Goal: Task Accomplishment & Management: Manage account settings

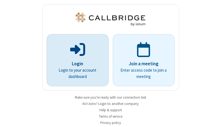
click at [75, 64] on p "Login" at bounding box center [77, 63] width 46 height 7
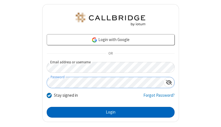
click at [108, 112] on button "Login" at bounding box center [111, 112] width 128 height 11
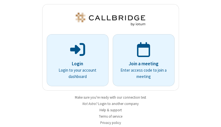
click at [108, 19] on img at bounding box center [111, 19] width 72 height 13
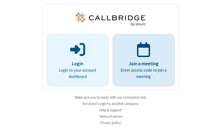
click at [141, 60] on p "Join a meeting" at bounding box center [143, 63] width 46 height 7
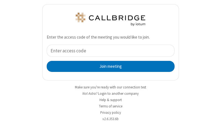
click at [108, 66] on button "Join meeting" at bounding box center [111, 66] width 128 height 11
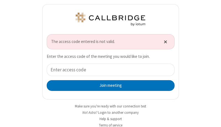
click at [164, 42] on span "Close alert" at bounding box center [165, 41] width 3 height 5
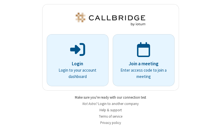
click at [108, 97] on link "Make sure you're ready with our connection test" at bounding box center [110, 97] width 71 height 5
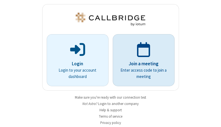
click at [141, 60] on p "Join a meeting" at bounding box center [143, 63] width 46 height 7
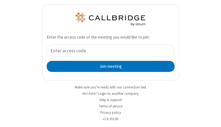
click at [108, 58] on div "Join meeting" at bounding box center [111, 58] width 128 height 27
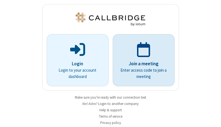
click at [141, 60] on p "Join a meeting" at bounding box center [143, 63] width 46 height 7
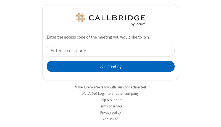
click at [108, 66] on button "Join meeting" at bounding box center [111, 66] width 128 height 11
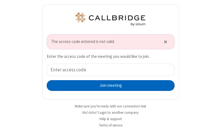
click at [108, 86] on button "Join meeting" at bounding box center [111, 85] width 128 height 11
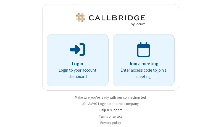
click at [108, 110] on link "Help & support" at bounding box center [110, 110] width 22 height 5
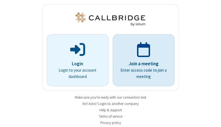
click at [141, 60] on p "Join a meeting" at bounding box center [143, 63] width 46 height 7
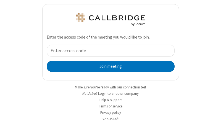
click at [108, 51] on input "tel" at bounding box center [111, 51] width 128 height 12
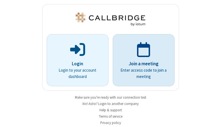
click at [141, 60] on p "Join a meeting" at bounding box center [143, 63] width 46 height 7
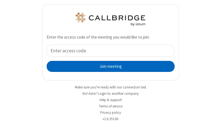
click at [108, 66] on button "Join meeting" at bounding box center [111, 66] width 128 height 11
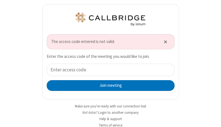
click at [108, 42] on span "The access code entered is not valid." at bounding box center [104, 42] width 106 height 6
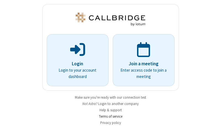
click at [108, 117] on link "Terms of service" at bounding box center [110, 116] width 23 height 5
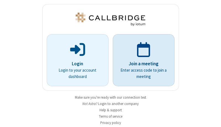
click at [141, 60] on p "Join a meeting" at bounding box center [143, 63] width 46 height 7
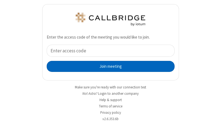
click at [108, 66] on button "Join meeting" at bounding box center [111, 66] width 128 height 11
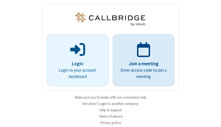
click at [141, 60] on p "Join a meeting" at bounding box center [143, 63] width 46 height 7
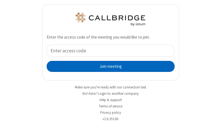
click at [108, 66] on button "Join meeting" at bounding box center [111, 66] width 128 height 11
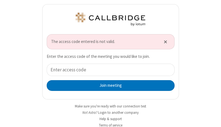
click at [108, 42] on span "The access code entered is not valid." at bounding box center [104, 42] width 106 height 6
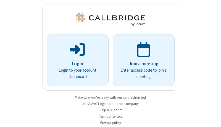
click at [108, 123] on link "Privacy policy" at bounding box center [110, 123] width 21 height 5
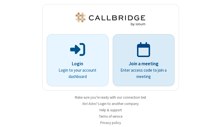
click at [141, 60] on p "Join a meeting" at bounding box center [143, 63] width 46 height 7
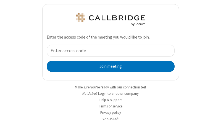
click at [108, 51] on input "tel" at bounding box center [111, 51] width 128 height 12
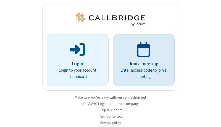
click at [141, 60] on p "Join a meeting" at bounding box center [143, 63] width 46 height 7
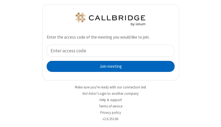
click at [108, 66] on button "Join meeting" at bounding box center [111, 66] width 128 height 11
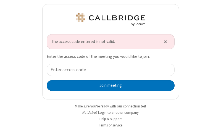
click at [102, 42] on span "The access code entered is not valid." at bounding box center [104, 42] width 106 height 6
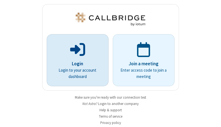
click at [75, 60] on p "Login" at bounding box center [77, 63] width 46 height 7
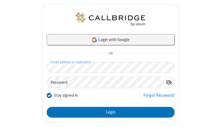
click at [108, 39] on link "Login with Google" at bounding box center [111, 39] width 128 height 11
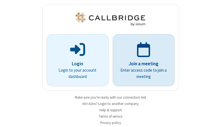
click at [141, 60] on p "Join a meeting" at bounding box center [143, 63] width 46 height 7
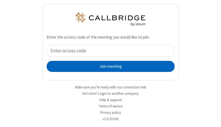
click at [108, 66] on button "Join meeting" at bounding box center [111, 66] width 128 height 11
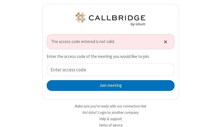
click at [164, 42] on span "Close alert" at bounding box center [165, 41] width 3 height 5
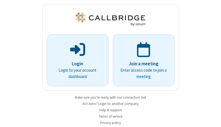
click at [117, 104] on button "Login to another company" at bounding box center [118, 103] width 41 height 5
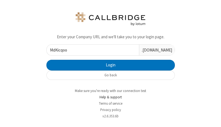
click at [108, 97] on link "Help & support" at bounding box center [110, 97] width 22 height 5
click at [91, 50] on input "MdKicqooyZnUqGye" at bounding box center [93, 50] width 92 height 11
click at [91, 50] on input "MdKicqooyZnUqGyekTEmFcVg" at bounding box center [93, 50] width 92 height 11
click at [91, 50] on input "MdKicqooyZnUqGyekTRGleUScdEmFcVg" at bounding box center [93, 50] width 92 height 11
click at [91, 50] on input "MdKicqooyZnUqGyekTuuuuQwgiRGleUScdEmFcVg" at bounding box center [93, 50] width 92 height 11
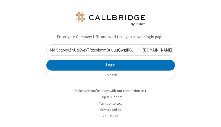
click at [91, 50] on input "MdKicqooyZnUqGyekTRxcbbmmQuuuuQwgiRGleUScdEmFcVg" at bounding box center [93, 50] width 92 height 11
click at [91, 50] on input "MdKicqooyZnUqGyekTDgfKxqFxRxcbbmmQuuuuQwgiRGleUScdEmFcVg" at bounding box center [93, 50] width 92 height 11
click at [91, 50] on input "MdKicqooyZnUqGyekTTBdIcgyODgfKxqFxRxcbbmmQuuuuQwgiRGleUScdEmFcVg" at bounding box center [93, 50] width 92 height 11
type input "MdKicqooyZnUqGyekTRpqzrhXmTBdIcgyODgfKxqFxRxcbbmmQuuuuQwgiRGleUScdEmFcVg"
click at [91, 50] on input "MdKicqooyZnUqGyekTRpqzrhXmTBdIcgyODgfKxqFxRxcbbmmQuuuuQwgiRGleUScdEmFcVg" at bounding box center [93, 50] width 92 height 11
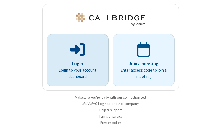
click at [75, 60] on p "Login" at bounding box center [77, 63] width 46 height 7
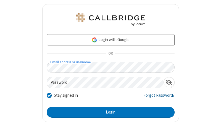
click at [155, 97] on link "Forgot Password?" at bounding box center [158, 97] width 31 height 10
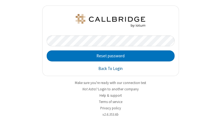
click at [110, 69] on link "Back To Login" at bounding box center [110, 69] width 24 height 6
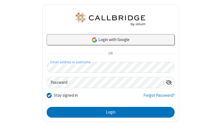
click at [108, 39] on link "Login with Google" at bounding box center [111, 39] width 128 height 11
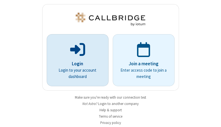
click at [75, 60] on p "Login" at bounding box center [77, 63] width 46 height 7
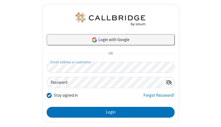
click at [108, 39] on link "Login with Google" at bounding box center [111, 39] width 128 height 11
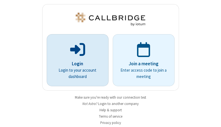
click at [75, 60] on p "Login" at bounding box center [77, 63] width 46 height 7
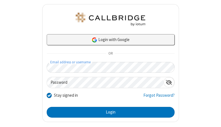
click at [108, 39] on link "Login with Google" at bounding box center [111, 39] width 128 height 11
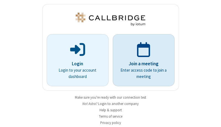
click at [141, 60] on p "Join a meeting" at bounding box center [143, 63] width 46 height 7
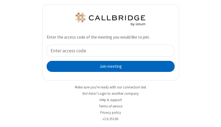
click at [108, 66] on button "Join meeting" at bounding box center [111, 66] width 128 height 11
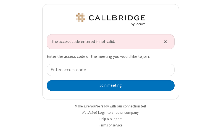
click at [164, 42] on span "Close alert" at bounding box center [165, 41] width 3 height 5
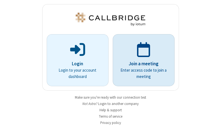
click at [113, 63] on link "Join a meeting Enter access code to join a meeting" at bounding box center [144, 60] width 62 height 52
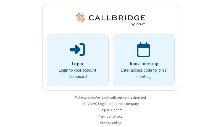
click at [117, 104] on button "Login to another company" at bounding box center [118, 103] width 41 height 5
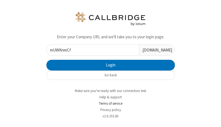
click at [108, 104] on link "Terms of service" at bounding box center [110, 103] width 23 height 5
click at [91, 50] on input "mUWKnmCfAfqmMHUo" at bounding box center [93, 50] width 92 height 11
click at [91, 50] on input "mUWKnmCfAfqmMHUuistyEOWo" at bounding box center [93, 50] width 92 height 11
click at [91, 50] on input "mUWKnmCfAfqmMHUcxRvegykuistyEOWo" at bounding box center [93, 50] width 92 height 11
click at [91, 50] on input "mUWKnmCfAfqmMHUaOWTuiDYcxRvegykuistyEOWo" at bounding box center [93, 50] width 92 height 11
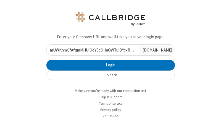
click at [91, 50] on input "mUWKnmCfAfqmMHUiOqYScOHaOWTuiDYcxRvegykuistyEOWo" at bounding box center [93, 50] width 92 height 11
click at [91, 50] on input "mUWKnmCfAfqmMHUiWgEJDdTCOqYScOHaOWTuiDYcxRvegykuistyEOWo" at bounding box center [93, 50] width 92 height 11
click at [91, 50] on input "mUWKnmCfAfqmMHUiAdfRRTqAWgEJDdTCOqYScOHaOWTuiDYcxRvegykuistyEOWo" at bounding box center [93, 50] width 92 height 11
type input "mUWKnmCfAfqmMHUinezqJbTCAdfRRTqAWgEJDdTCOqYScOHaOWTuiDYcxRvegykuistyEOWo"
click at [91, 50] on input "mUWKnmCfAfqmMHUinezqJbTCAdfRRTqAWgEJDdTCOqYScOHaOWTuiDYcxRvegykuistyEOWo" at bounding box center [93, 50] width 92 height 11
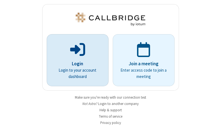
click at [75, 60] on p "Login" at bounding box center [77, 63] width 46 height 7
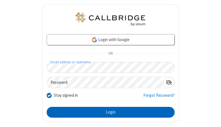
click at [108, 112] on button "Login" at bounding box center [111, 112] width 128 height 11
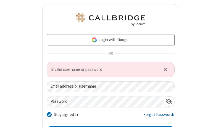
click at [155, 117] on link "Forgot Password?" at bounding box center [158, 117] width 31 height 10
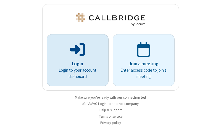
click at [75, 60] on p "Login" at bounding box center [77, 63] width 46 height 7
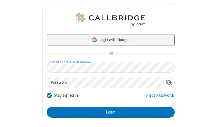
click at [108, 39] on link "Login with Google" at bounding box center [111, 39] width 128 height 11
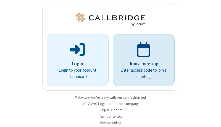
click at [113, 63] on link "Join a meeting Enter access code to join a meeting" at bounding box center [144, 60] width 62 height 52
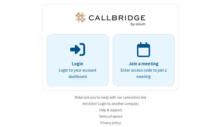
click at [117, 104] on button "Login to another company" at bounding box center [118, 103] width 41 height 5
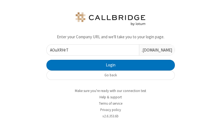
click at [108, 110] on link "Privacy policy" at bounding box center [110, 110] width 21 height 5
click at [91, 50] on input "AOuXRHrTfEqWgKpB" at bounding box center [93, 50] width 92 height 11
click at [91, 50] on input "AOuXRHrTfEqWgKpBXpFVkJuJ" at bounding box center [93, 50] width 92 height 11
click at [91, 50] on input "AOuXRHrTfEqWgKpBXpMrYZbCVpFVkJuJ" at bounding box center [93, 50] width 92 height 11
click at [91, 50] on input "AOuXRHrTfEqWgKpBXMykafVFspMrYZbCVpFVkJuJ" at bounding box center [93, 50] width 92 height 11
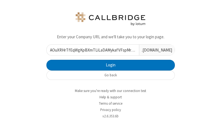
click at [91, 50] on input "AOuXRHrTfEqWgKpBXmTLiLaDAMykafVFspMrYZbCVpFVkJuJ" at bounding box center [93, 50] width 92 height 11
click at [91, 50] on input "AOuXRHrTfEqWgKpBXuiOnImmUmTLiLaDAMykafVFspMrYZbCVpFVkJuJ" at bounding box center [93, 50] width 92 height 11
click at [91, 50] on input "AOuXRHrTfEqWgKpBXvDcwyaYxuiOnImmUmTLiLaDAMykafVFspMrYZbCVpFVkJuJ" at bounding box center [93, 50] width 92 height 11
type input "AOuXRHrTfEqWgKpBXMkSxpaUSvDcwyaYxuiOnImmUmTLiLaDAMykafVFspMrYZbCVpFVkJuJ"
click at [91, 50] on input "AOuXRHrTfEqWgKpBXMkSxpaUSvDcwyaYxuiOnImmUmTLiLaDAMykafVFspMrYZbCVpFVkJuJ" at bounding box center [93, 50] width 92 height 11
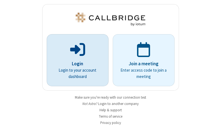
click at [75, 60] on p "Login" at bounding box center [77, 63] width 46 height 7
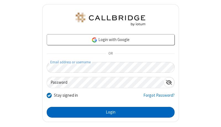
click at [108, 112] on button "Login" at bounding box center [111, 112] width 128 height 11
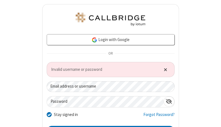
click at [164, 69] on span "Close alert" at bounding box center [165, 69] width 3 height 5
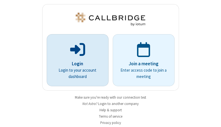
click at [75, 60] on p "Login" at bounding box center [77, 63] width 46 height 7
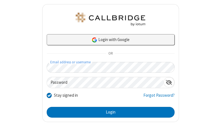
click at [108, 39] on link "Login with Google" at bounding box center [111, 39] width 128 height 11
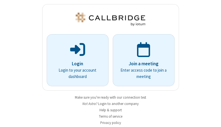
click at [110, 47] on div "Join a meeting Enter access code to join a meeting" at bounding box center [143, 60] width 66 height 52
click at [117, 104] on button "Login to another company" at bounding box center [118, 103] width 41 height 5
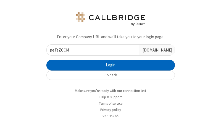
click at [108, 65] on button "Login" at bounding box center [110, 65] width 128 height 11
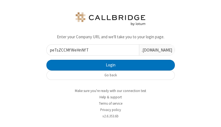
click at [91, 50] on input "peTsZCCMfWeHnNfT" at bounding box center [93, 50] width 92 height 11
click at [91, 50] on input "peTsZCCMfWeHnNfTgdRpASnx" at bounding box center [93, 50] width 92 height 11
click at [91, 50] on input "peTsZCCMfWeHnNfTgRXLsXPjldRpASnx" at bounding box center [93, 50] width 92 height 11
click at [91, 50] on input "peTsZCCMfWeHnNfTgbPzyKbHbRXLsXPjldRpASnx" at bounding box center [93, 50] width 92 height 11
click at [91, 50] on input "peTsZCCMfWeHnNfTgowfdbrrLbPzyKbHbRXLsXPjldRpASnx" at bounding box center [93, 50] width 92 height 11
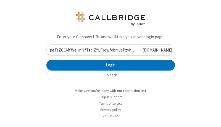
click at [91, 50] on input "peTsZCCMfWeHnNfTgcIZYLFljowfdbrrLbPzyKbHbRXLsXPjldRpASnx" at bounding box center [93, 50] width 92 height 11
click at [91, 50] on input "peTsZCCMfWeHnNfTgscNkQZKScIZYLFljowfdbrrLbPzyKbHbRXLsXPjldRpASnx" at bounding box center [93, 50] width 92 height 11
type input "peTsZCCMfWeHnNfTgDDzBgZCQscNkQZKScIZYLFljowfdbrrLbPzyKbHbRXLsXPjldRpASnx"
click at [91, 50] on input "peTsZCCMfWeHnNfTgDDzBgZCQscNkQZKScIZYLFljowfdbrrLbPzyKbHbRXLsXPjldRpASnx" at bounding box center [93, 50] width 92 height 11
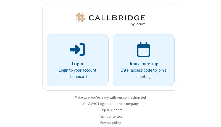
click at [110, 60] on div "Join a meeting Enter access code to join a meeting" at bounding box center [143, 60] width 66 height 52
click at [117, 104] on button "Login to another company" at bounding box center [118, 103] width 41 height 5
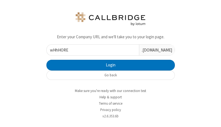
type input "wHhHOREG"
click at [108, 75] on button "Go back" at bounding box center [110, 75] width 128 height 9
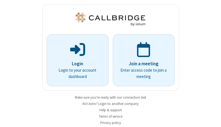
click at [110, 60] on div "Join a meeting Enter access code to join a meeting" at bounding box center [143, 60] width 66 height 52
click at [117, 104] on button "Login to another company" at bounding box center [118, 103] width 41 height 5
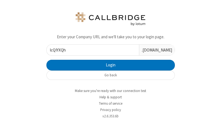
click at [108, 44] on div "lcQIYXQh .[DOMAIN_NAME]" at bounding box center [110, 49] width 128 height 11
click at [91, 50] on input "lcQIYXQhuKAAJdpb" at bounding box center [93, 50] width 92 height 11
click at [91, 50] on input "lcQIYXQhuKAAJdpbsfzHhVzO" at bounding box center [93, 50] width 92 height 11
click at [91, 50] on input "lcQIYXQhuKAAJdpbsfzKywhgiwpHhVzO" at bounding box center [93, 50] width 92 height 11
click at [91, 50] on input "lcQIYXQhuKAAJdpbsfzAPMYgsMuKywhgiwpHhVzO" at bounding box center [93, 50] width 92 height 11
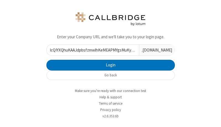
click at [91, 50] on input "lcQIYXQhuKAAJdpbsfzmwlhKeMEAPMYgsMuKywhgiwpHhVzO" at bounding box center [93, 50] width 92 height 11
click at [91, 50] on input "lcQIYXQhuKAAJdpbsfzWIfkaHdVmwlhKeMEAPMYgsMuKywhgiwpHhVzO" at bounding box center [93, 50] width 92 height 11
click at [91, 50] on input "lcQIYXQhuKAAJdpbsfztfWSmVQRWIfkaHdVmwlhKeMEAPMYgsMuKywhgiwpHhVzO" at bounding box center [93, 50] width 92 height 11
type input "lcQIYXQhuKAAJdpbsfzODWMmnUjtfWSmVQRWIfkaHdVmwlhKeMEAPMYgsMuKywhgiwpHhVzO"
click at [91, 50] on input "lcQIYXQhuKAAJdpbsfzODWMmnUjtfWSmVQRWIfkaHdVmwlhKeMEAPMYgsMuKywhgiwpHhVzO" at bounding box center [93, 50] width 92 height 11
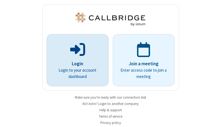
click at [75, 60] on p "Login" at bounding box center [77, 63] width 46 height 7
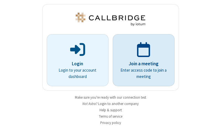
click at [141, 60] on p "Join a meeting" at bounding box center [143, 63] width 46 height 7
